Goal: Task Accomplishment & Management: Manage account settings

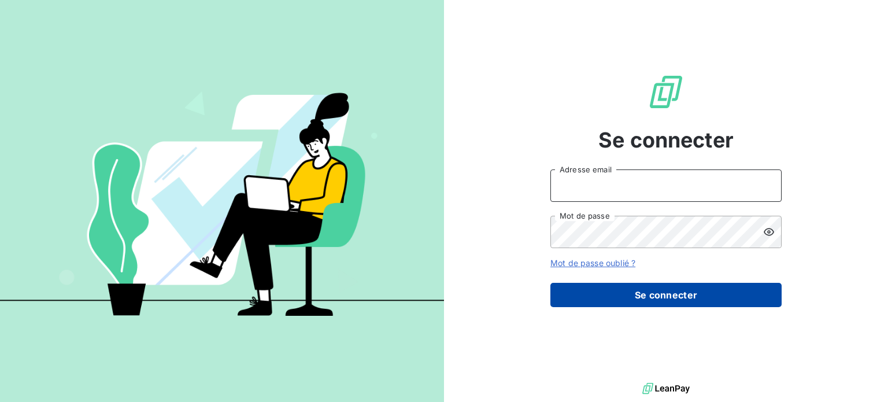
type input "[PERSON_NAME][EMAIL_ADDRESS][DOMAIN_NAME]"
click at [614, 307] on button "Se connecter" at bounding box center [665, 295] width 231 height 24
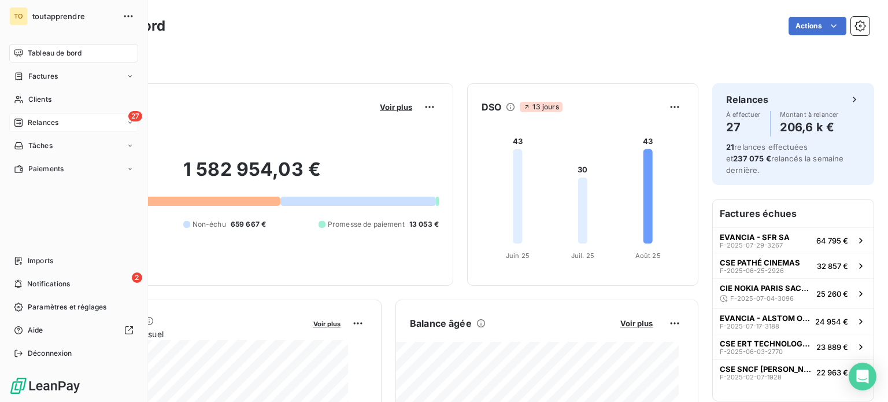
click at [35, 128] on span "Relances" at bounding box center [43, 122] width 31 height 10
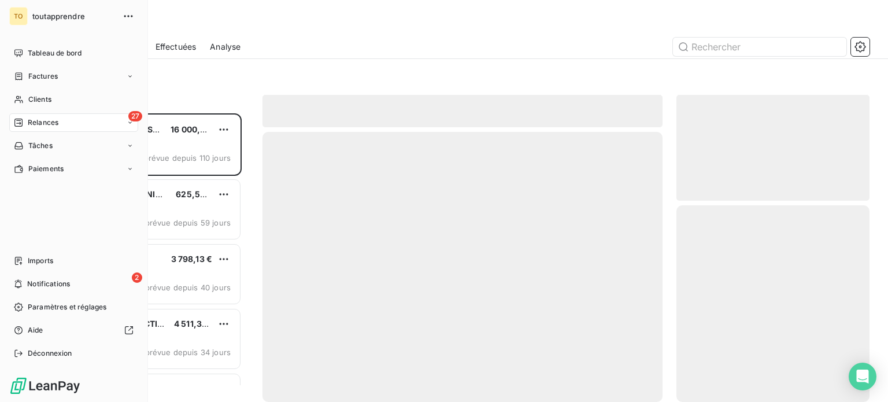
scroll to position [266, 175]
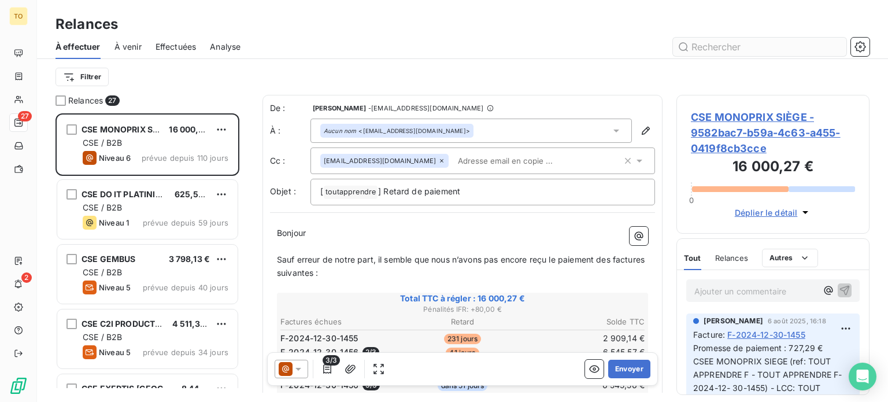
click at [723, 56] on input "text" at bounding box center [759, 47] width 173 height 18
type input "2959"
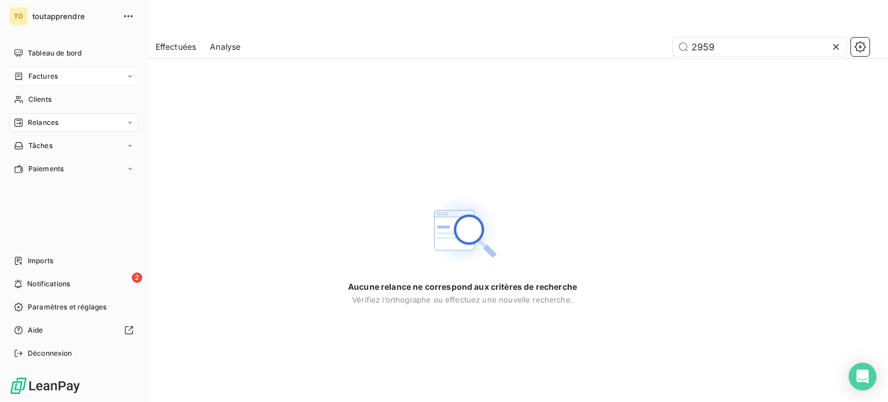
click at [48, 81] on span "Factures" at bounding box center [42, 76] width 29 height 10
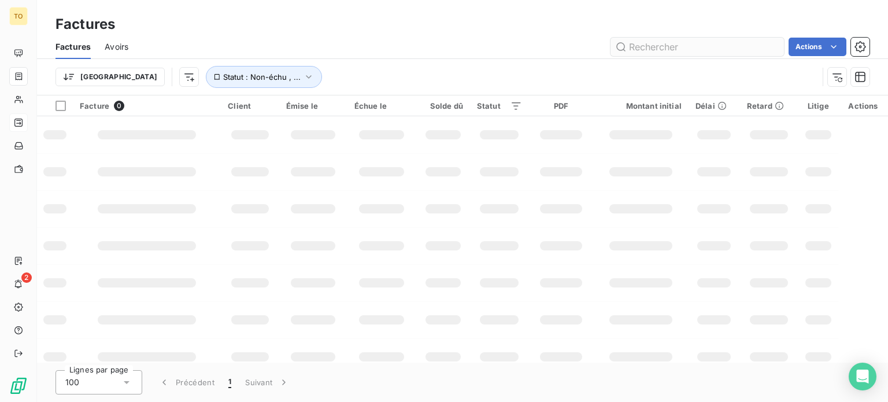
click at [694, 53] on input "text" at bounding box center [696, 47] width 173 height 18
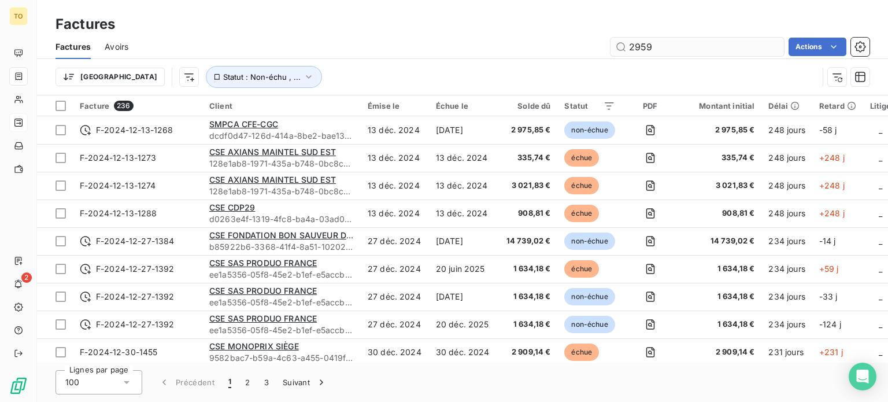
type input "2959"
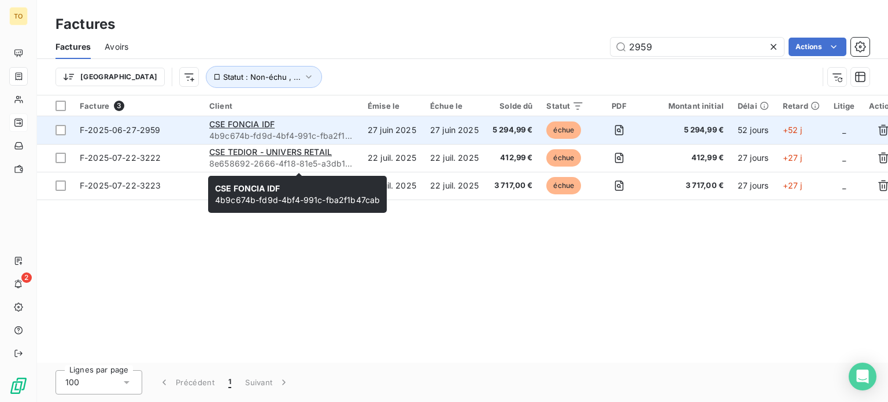
click at [344, 130] on div "CSE FONCIA IDF" at bounding box center [281, 124] width 144 height 12
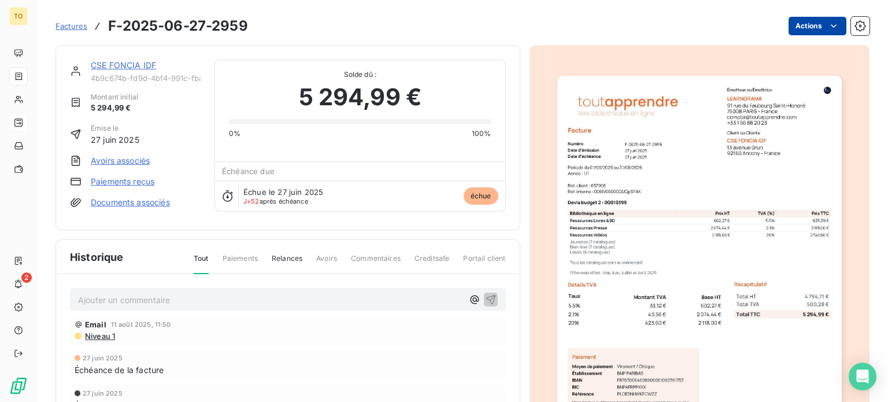
click at [781, 30] on html "TO 2 Factures F-2025-06-27-2959 Actions CSE FONCIA IDF 4b9c674b-fd9d-4bf4-991c-…" at bounding box center [444, 201] width 888 height 402
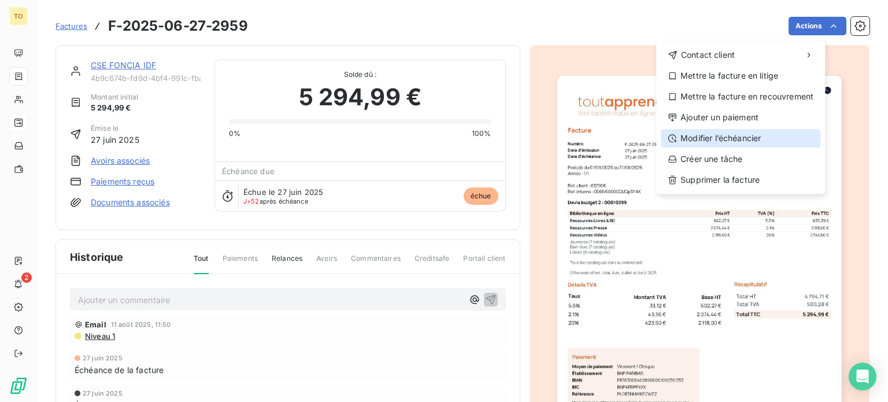
click at [737, 147] on div "Modifier l’échéancier" at bounding box center [739, 138] width 159 height 18
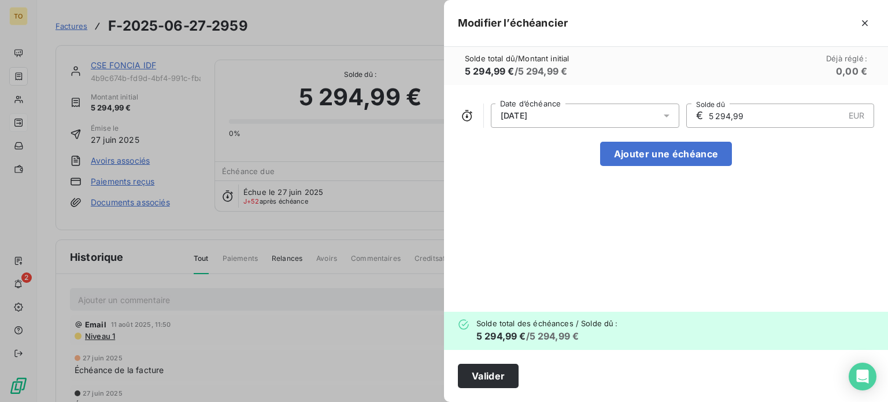
click at [660, 121] on icon at bounding box center [666, 116] width 12 height 12
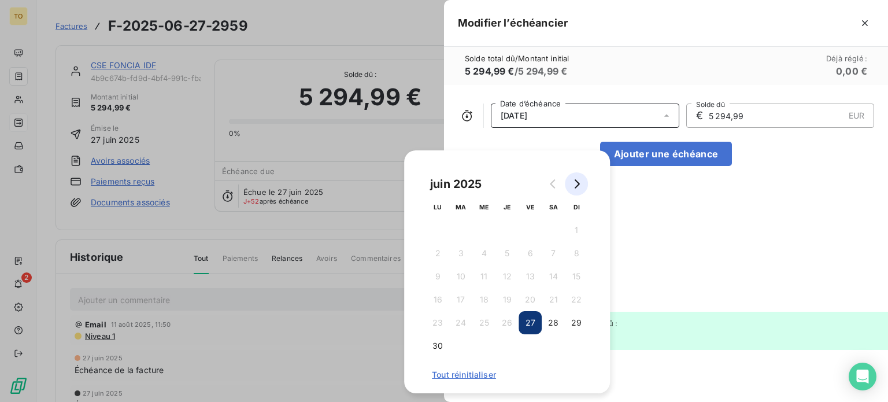
click at [580, 185] on icon "Go to next month" at bounding box center [576, 183] width 5 height 9
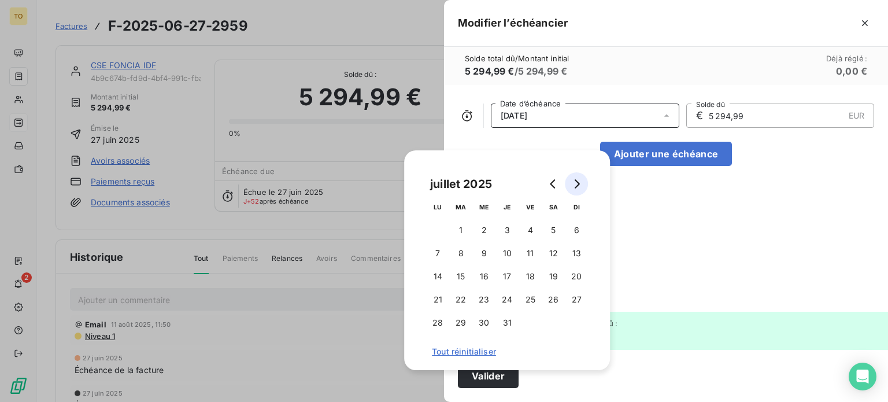
click at [580, 185] on icon "Go to next month" at bounding box center [576, 183] width 5 height 9
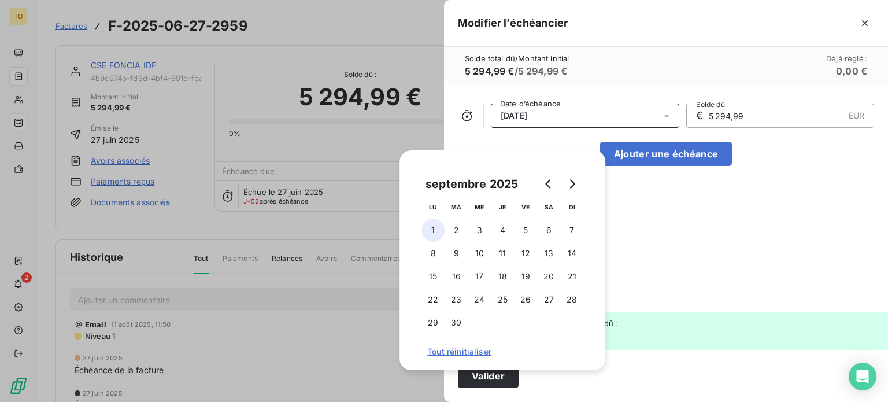
click at [435, 232] on button "1" at bounding box center [432, 229] width 23 height 23
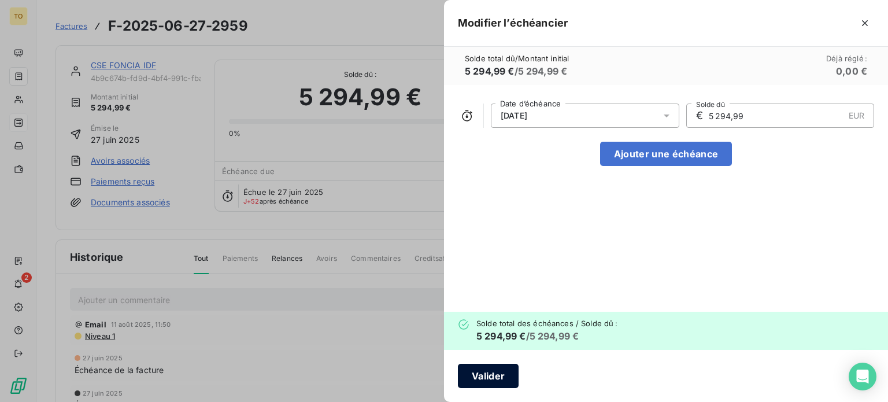
click at [458, 370] on button "Valider" at bounding box center [488, 375] width 61 height 24
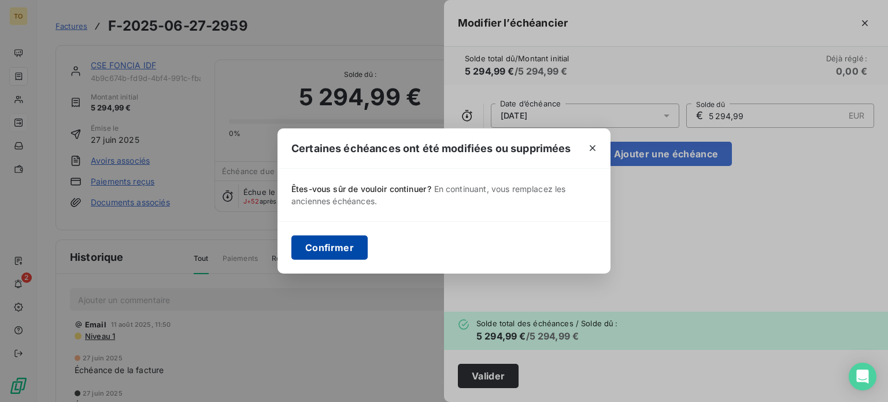
click at [302, 242] on button "Confirmer" at bounding box center [329, 247] width 76 height 24
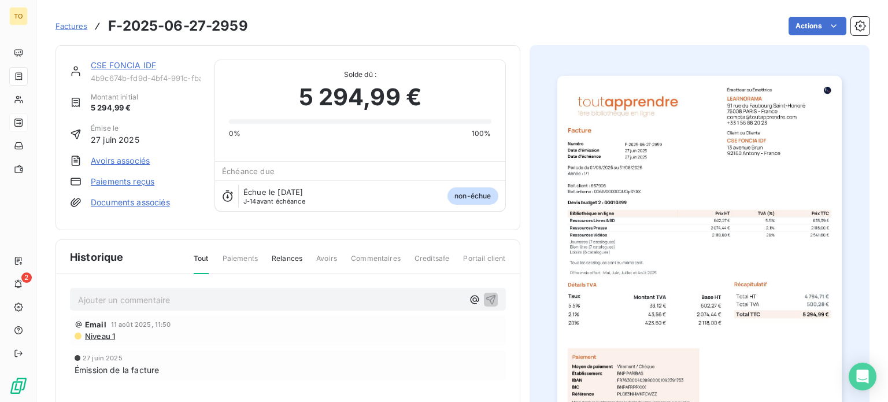
click at [134, 70] on link "CSE FONCIA IDF" at bounding box center [123, 65] width 65 height 10
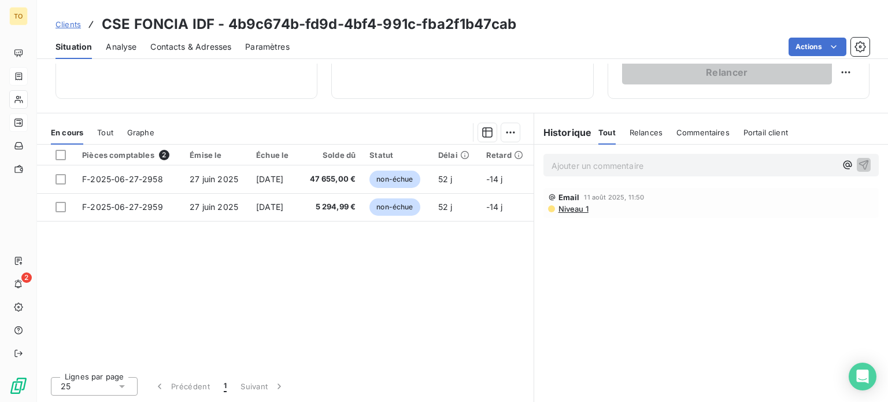
scroll to position [268, 0]
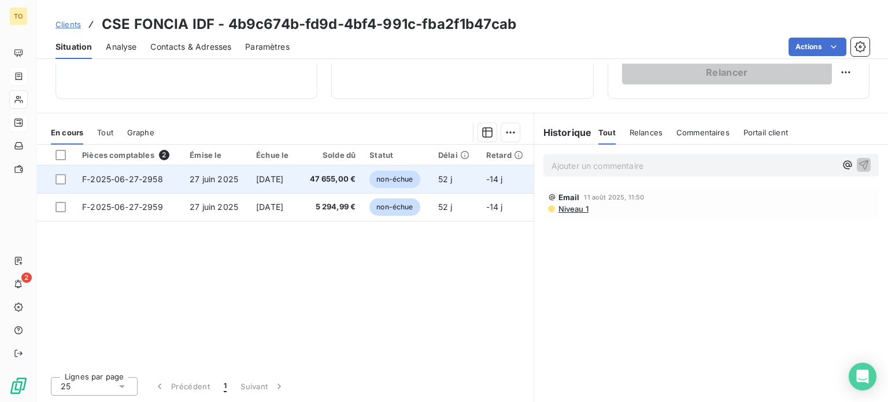
click at [238, 184] on span "27 juin 2025" at bounding box center [214, 179] width 49 height 10
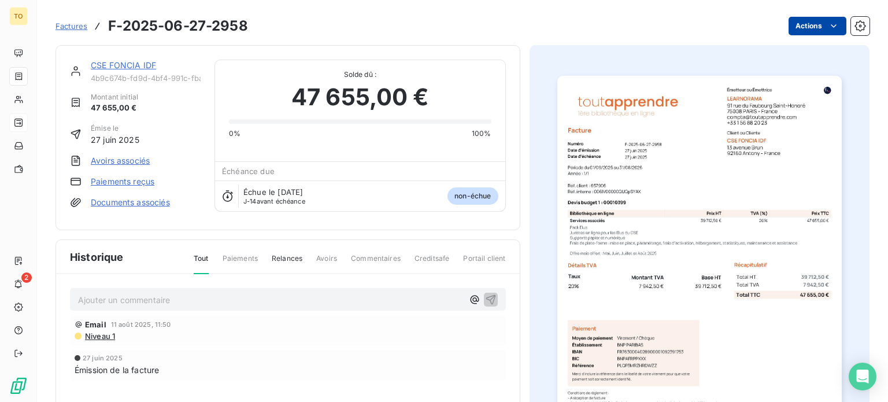
click at [786, 32] on html "TO 2 Factures F-2025-06-27-2958 Actions CSE FONCIA IDF 4b9c674b-fd9d-4bf4-991c-…" at bounding box center [444, 201] width 888 height 402
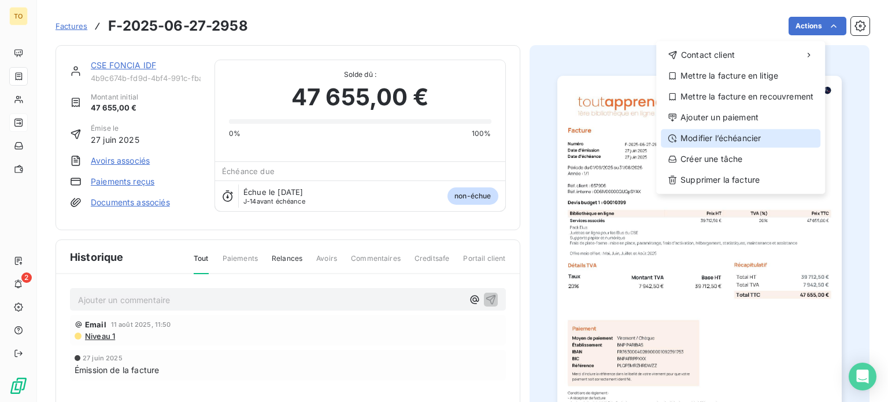
click at [766, 147] on div "Modifier l’échéancier" at bounding box center [739, 138] width 159 height 18
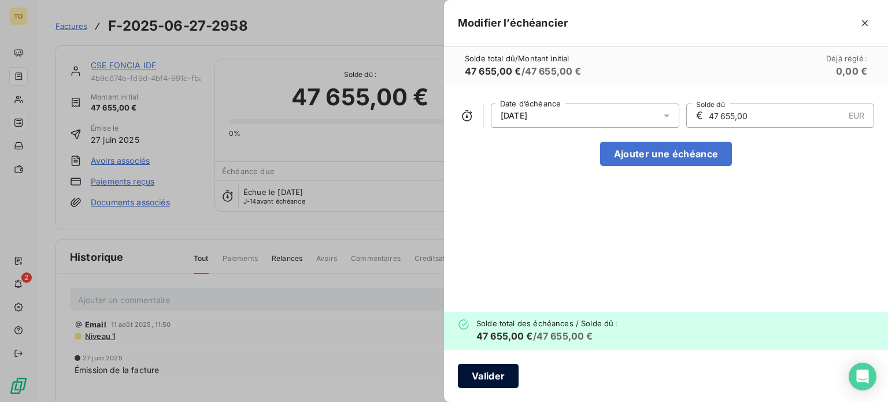
click at [458, 372] on button "Valider" at bounding box center [488, 375] width 61 height 24
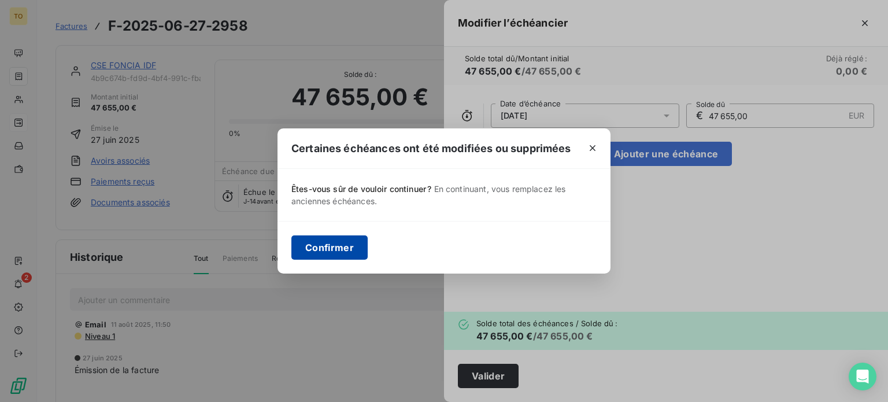
click at [291, 246] on button "Confirmer" at bounding box center [329, 247] width 76 height 24
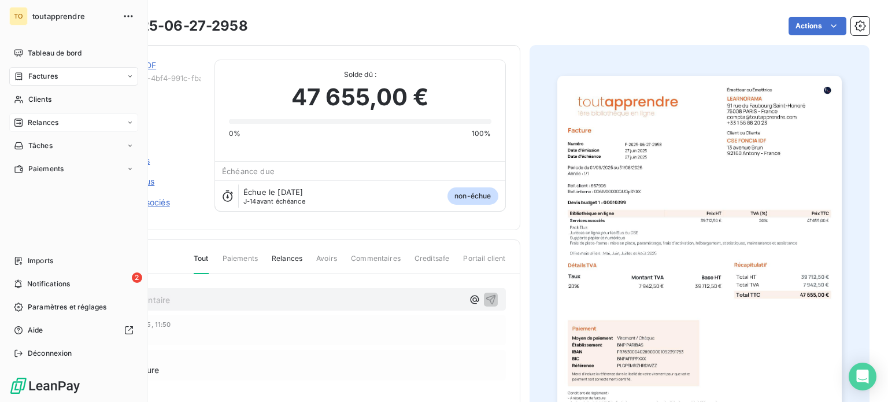
click at [49, 81] on span "Factures" at bounding box center [42, 76] width 29 height 10
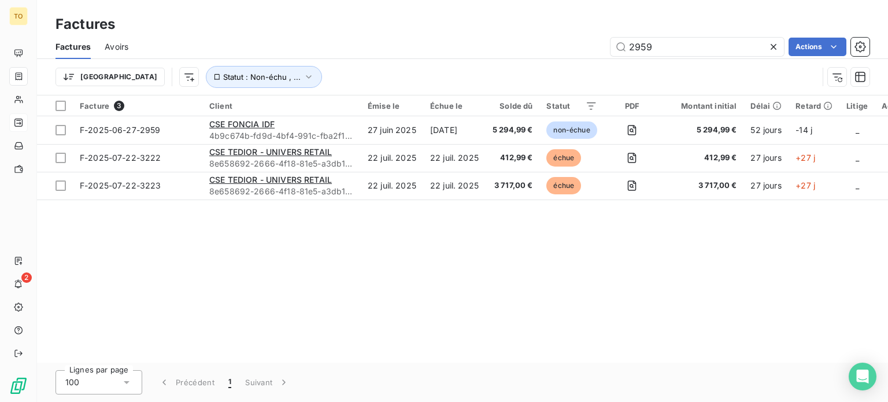
drag, startPoint x: 662, startPoint y: 54, endPoint x: 594, endPoint y: 50, distance: 67.7
click at [594, 50] on div "2959 Actions" at bounding box center [505, 47] width 727 height 18
type input "2928"
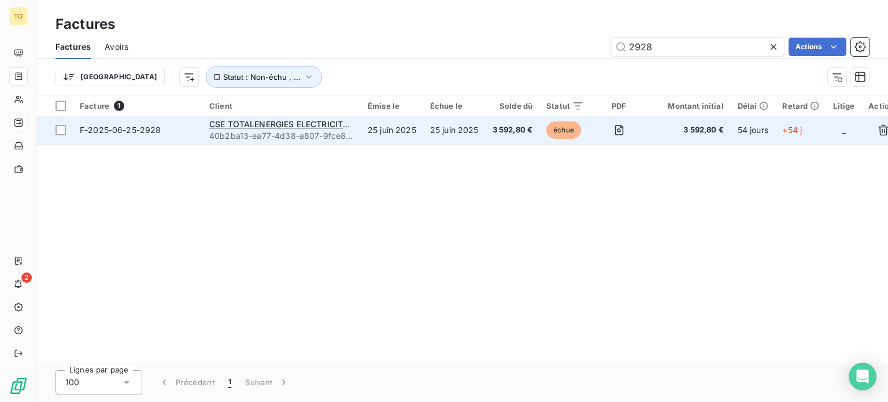
click at [485, 144] on td "25 juin 2025" at bounding box center [454, 130] width 62 height 28
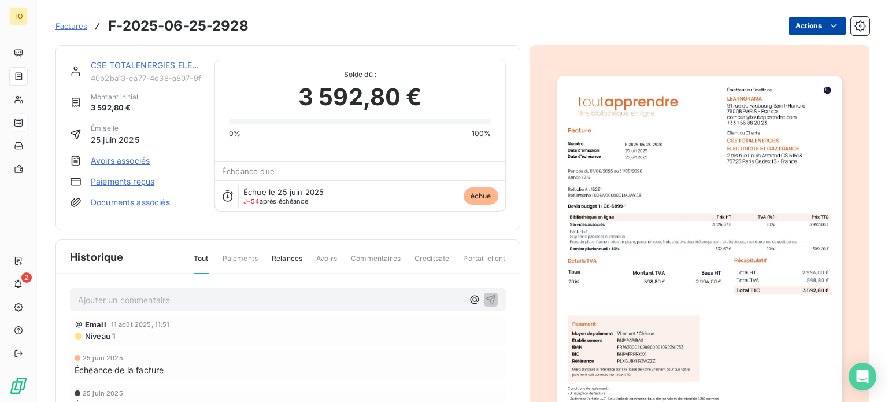
click at [797, 28] on html "TO 2 Factures F-2025-06-25-2928 Actions CSE TOTALENERGIES ELECTRICITÉ ET GAZ FR…" at bounding box center [444, 201] width 888 height 402
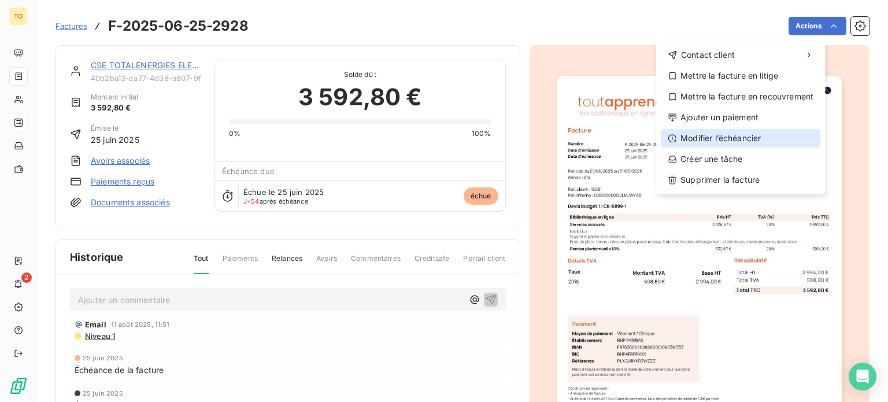
click at [770, 147] on div "Modifier l’échéancier" at bounding box center [739, 138] width 159 height 18
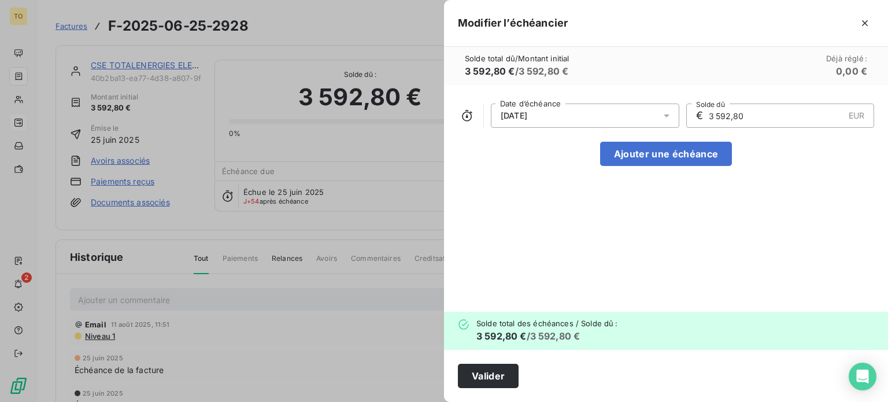
click at [660, 121] on icon at bounding box center [666, 116] width 12 height 12
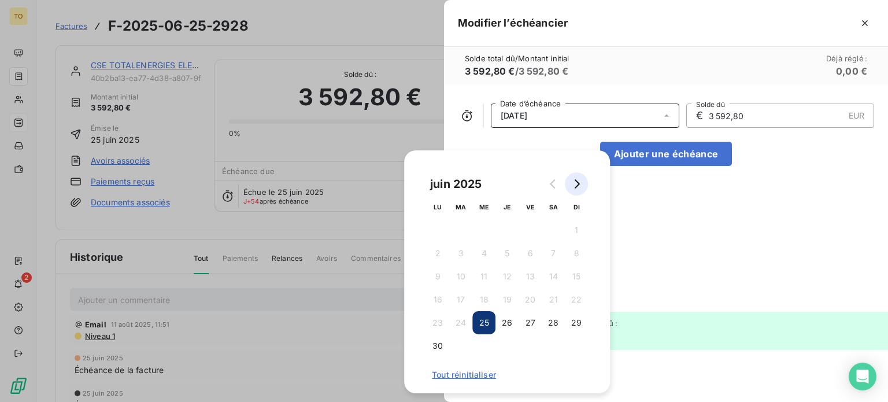
click at [578, 188] on icon "Go to next month" at bounding box center [576, 183] width 5 height 9
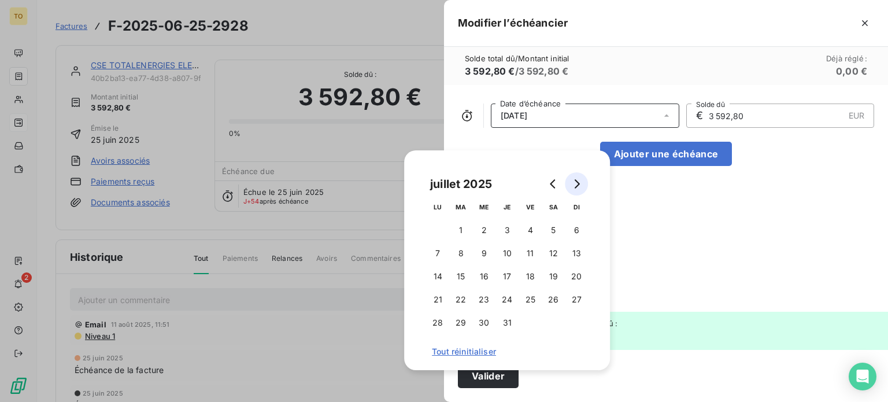
click at [578, 188] on icon "Go to next month" at bounding box center [576, 183] width 5 height 9
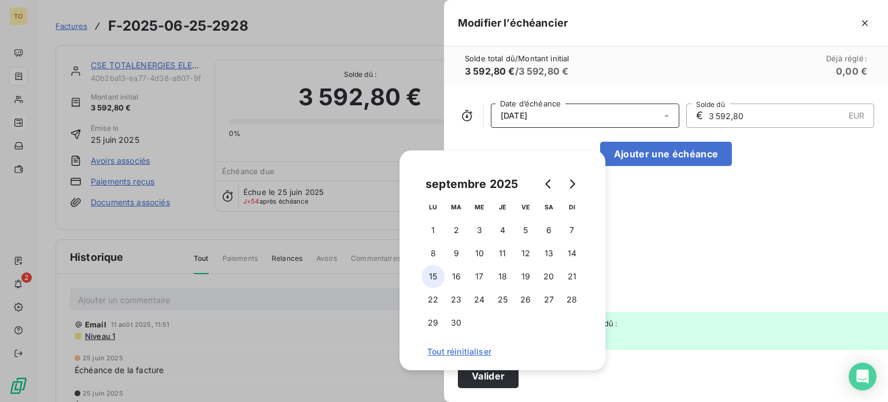
click at [432, 277] on button "15" at bounding box center [432, 276] width 23 height 23
click at [680, 255] on div "15/09/2025 Date d’échéance € 3 592,80 EUR Solde dû Ajouter une échéance" at bounding box center [666, 198] width 444 height 227
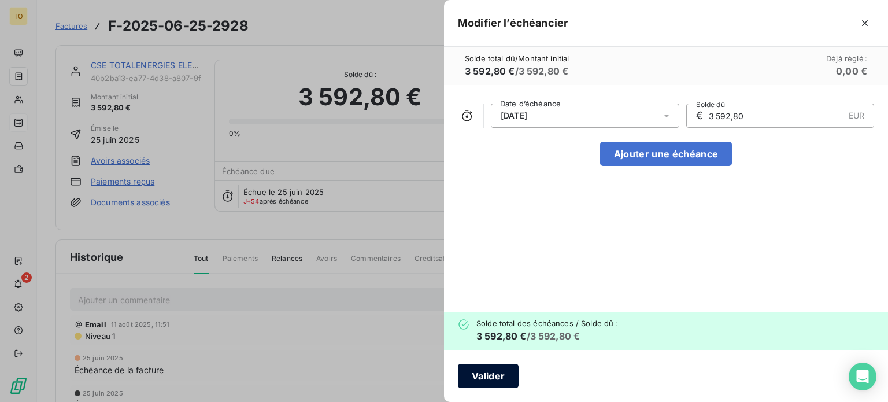
click at [458, 369] on button "Valider" at bounding box center [488, 375] width 61 height 24
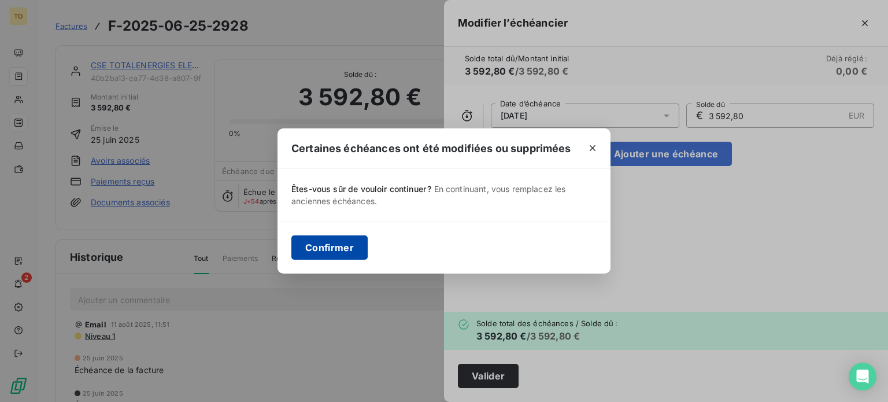
click at [291, 249] on button "Confirmer" at bounding box center [329, 247] width 76 height 24
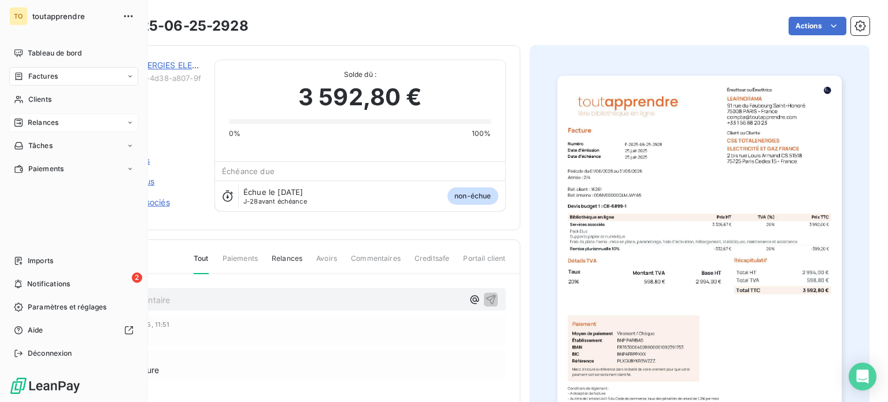
click at [66, 86] on div "Factures" at bounding box center [73, 76] width 129 height 18
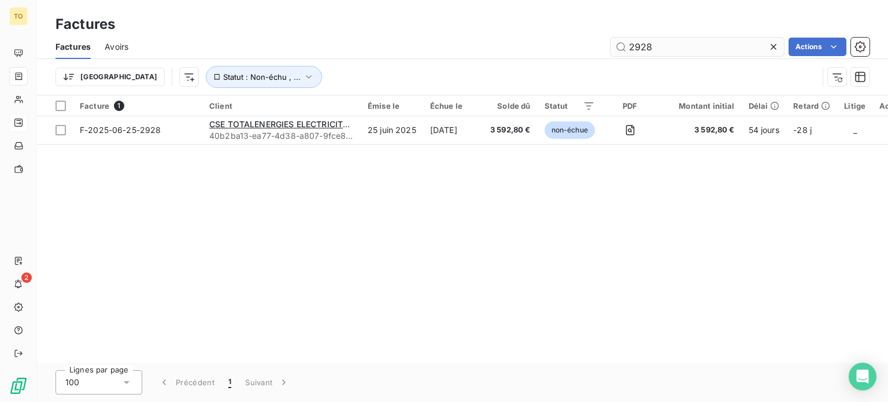
click at [667, 56] on input "2928" at bounding box center [696, 47] width 173 height 18
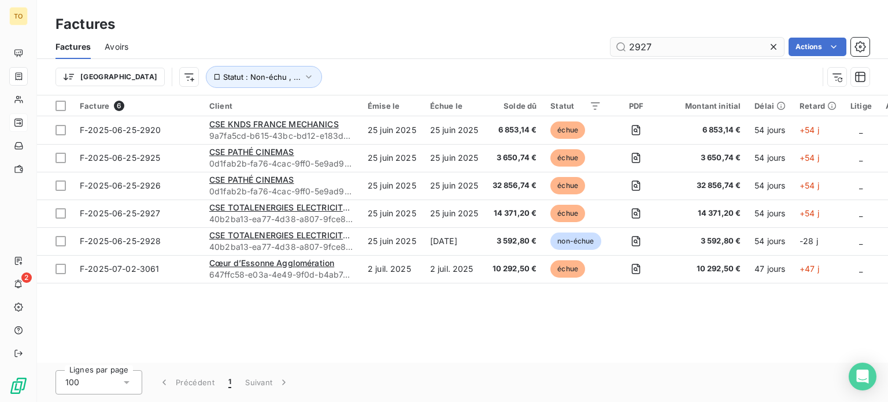
type input "2927"
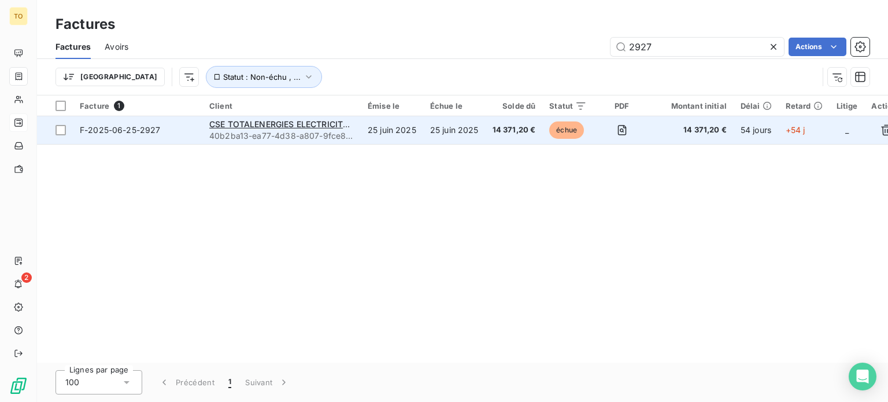
click at [263, 142] on span "40b2ba13-ea77-4d38-a807-9fce8ce39868" at bounding box center [281, 136] width 144 height 12
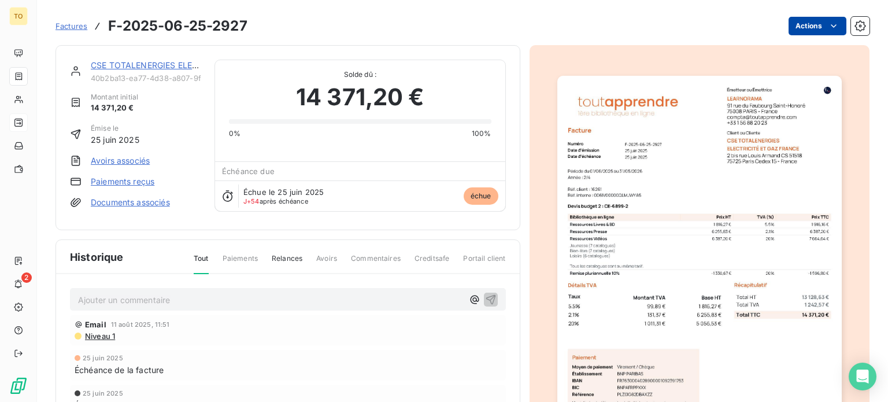
click at [792, 29] on html "TO 2 Factures F-2025-06-25-2927 Actions CSE TOTALENERGIES ELECTRICITÉ ET GAZ FR…" at bounding box center [444, 201] width 888 height 402
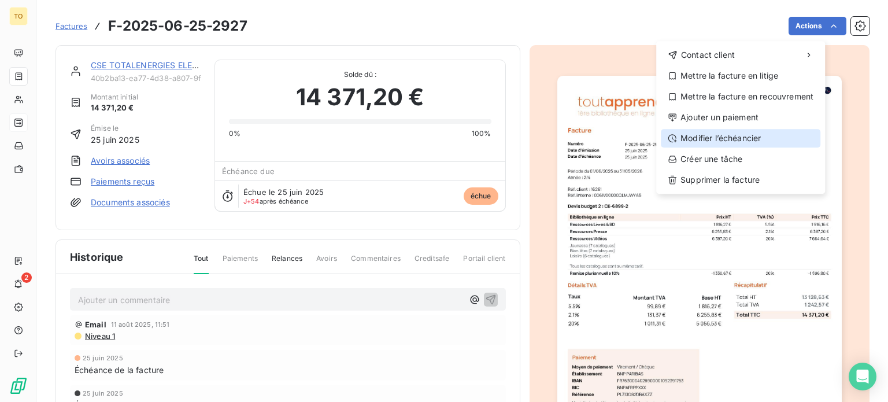
click at [742, 147] on div "Modifier l’échéancier" at bounding box center [739, 138] width 159 height 18
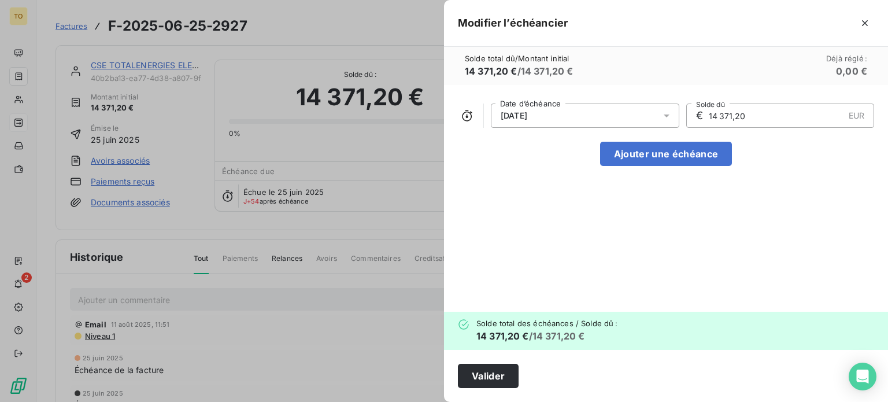
click at [551, 128] on div "25/06/2025" at bounding box center [585, 115] width 188 height 24
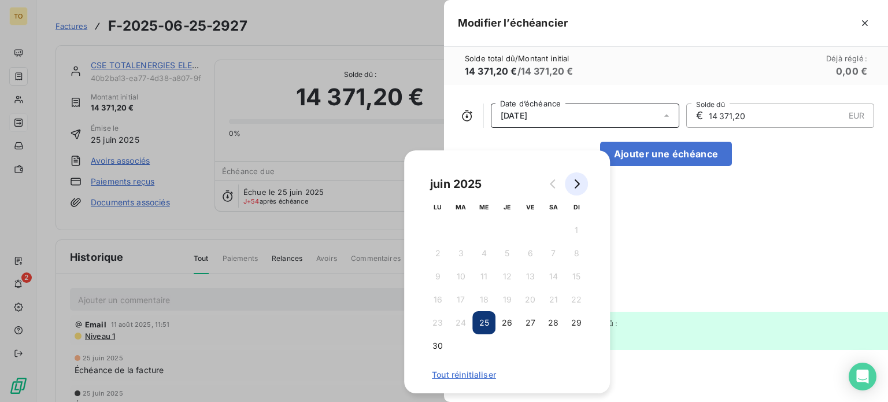
click at [581, 187] on icon "Go to next month" at bounding box center [575, 183] width 9 height 9
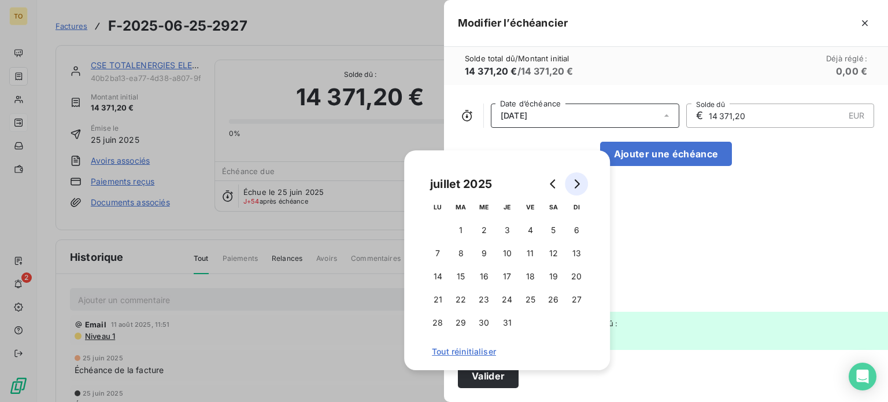
click at [581, 187] on icon "Go to next month" at bounding box center [575, 183] width 9 height 9
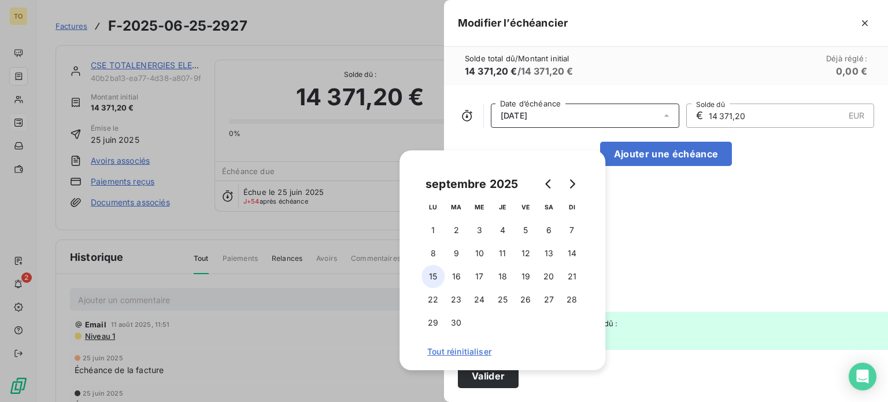
click at [429, 277] on button "15" at bounding box center [432, 276] width 23 height 23
click at [444, 221] on div "15/09/2025 Date d’échéance € 14 371,20 EUR Solde dû Ajouter une échéance" at bounding box center [666, 198] width 444 height 227
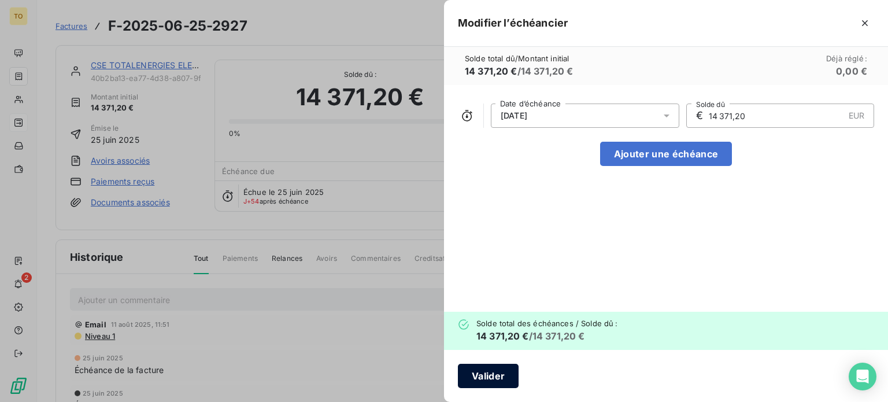
click at [458, 374] on button "Valider" at bounding box center [488, 375] width 61 height 24
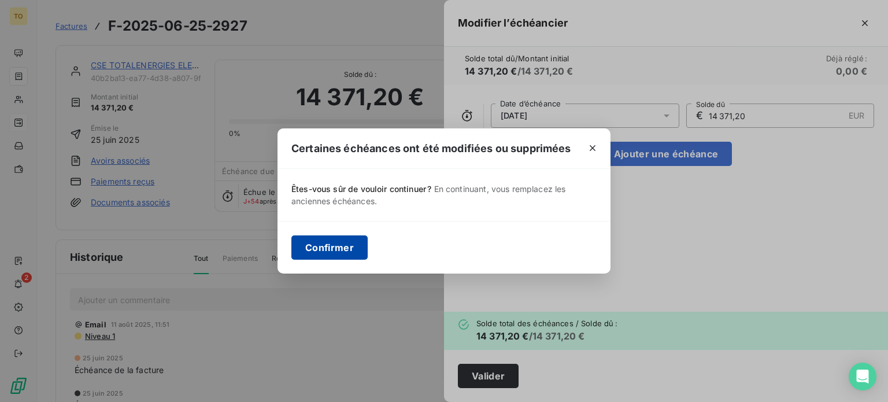
click at [291, 247] on button "Confirmer" at bounding box center [329, 247] width 76 height 24
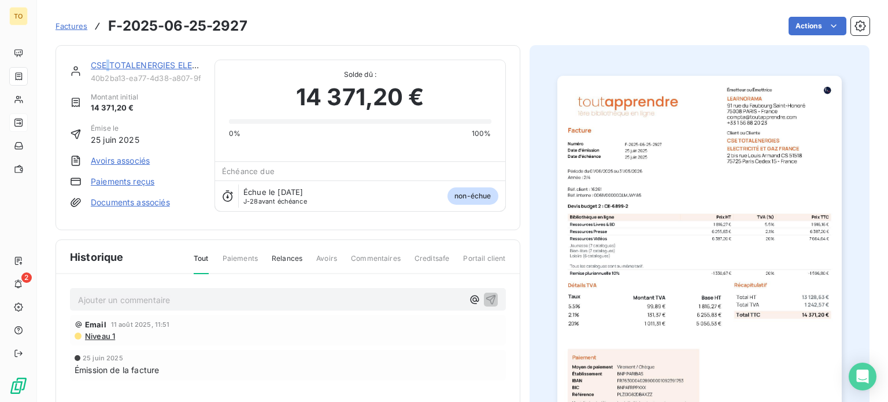
click at [131, 70] on link "CSE TOTALENERGIES ELECTRICITÉ ET GAZ FRANCE" at bounding box center [193, 65] width 205 height 10
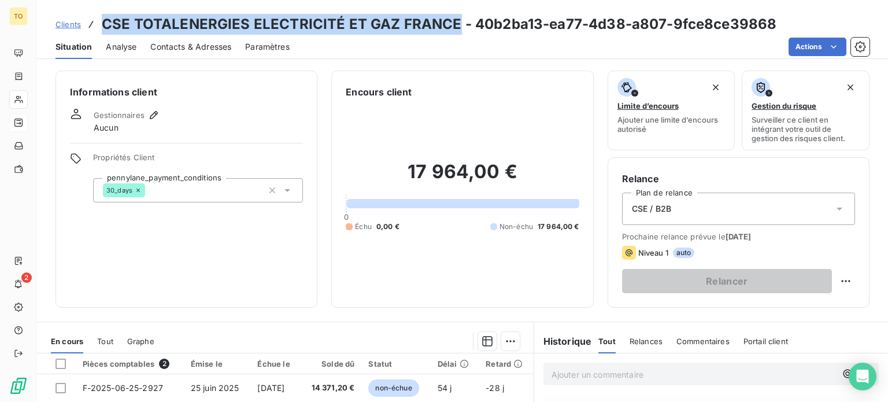
drag, startPoint x: 123, startPoint y: 27, endPoint x: 474, endPoint y: 18, distance: 351.4
click at [474, 18] on h3 "CSE TOTALENERGIES ELECTRICITÉ ET GAZ FRANCE - 40b2ba13-ea77-4d38-a807-9fce8ce39…" at bounding box center [439, 24] width 674 height 21
